Goal: Check status: Check status

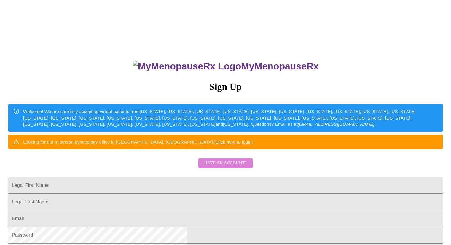
click at [240, 167] on span "Have an account?" at bounding box center [225, 162] width 42 height 7
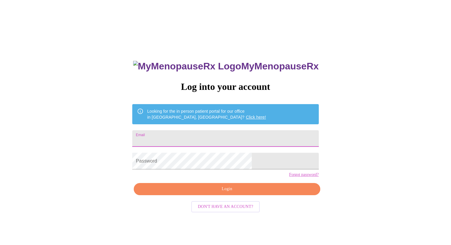
click at [198, 139] on input "Email" at bounding box center [225, 138] width 186 height 17
type input "[EMAIL_ADDRESS][DOMAIN_NAME]"
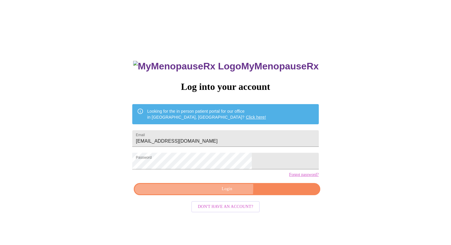
click at [202, 193] on span "Login" at bounding box center [226, 188] width 172 height 7
